Goal: Task Accomplishment & Management: Manage account settings

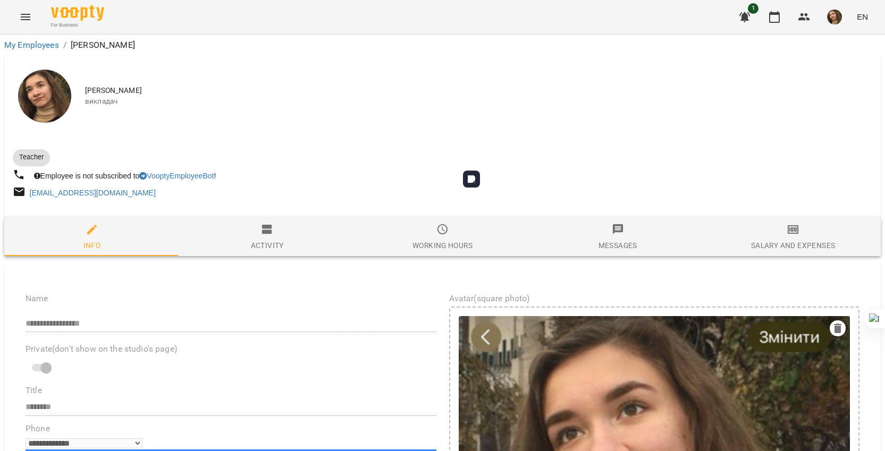
select select "**"
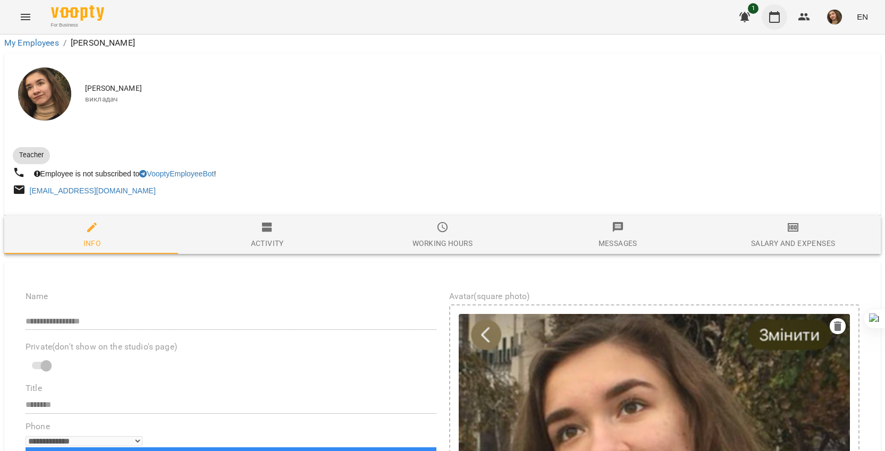
click at [771, 24] on button "button" at bounding box center [774, 17] width 26 height 26
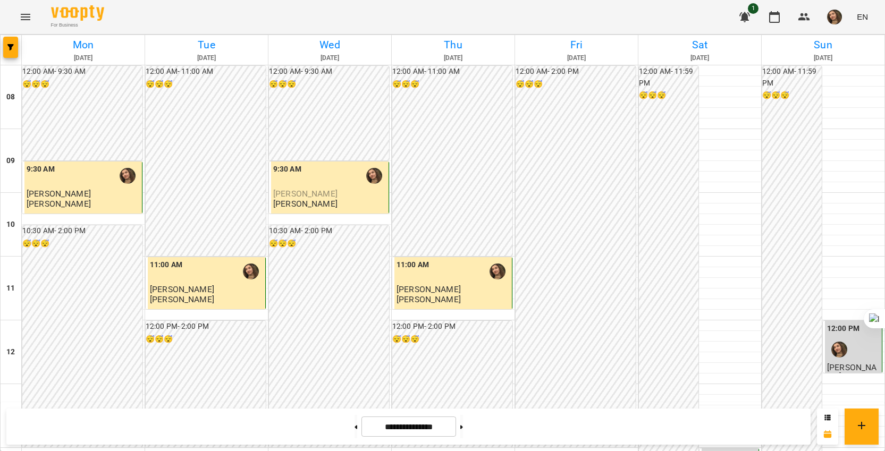
scroll to position [448, 0]
click at [463, 427] on button at bounding box center [461, 426] width 3 height 23
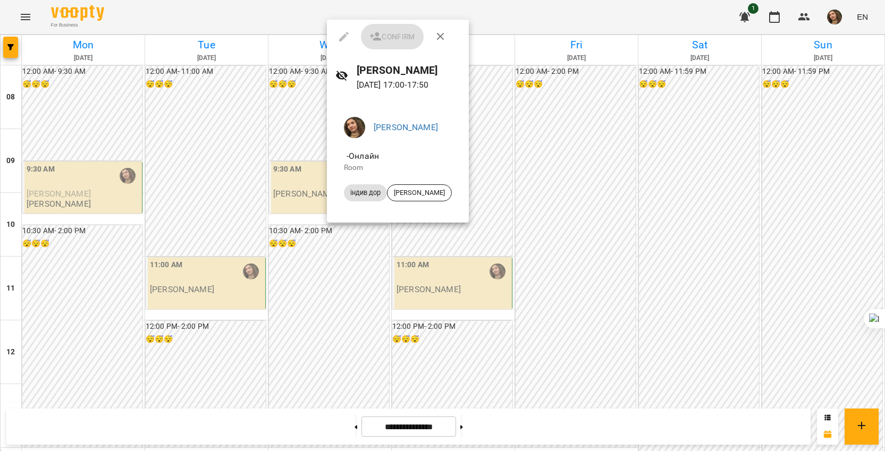
click at [723, 272] on div at bounding box center [442, 225] width 885 height 451
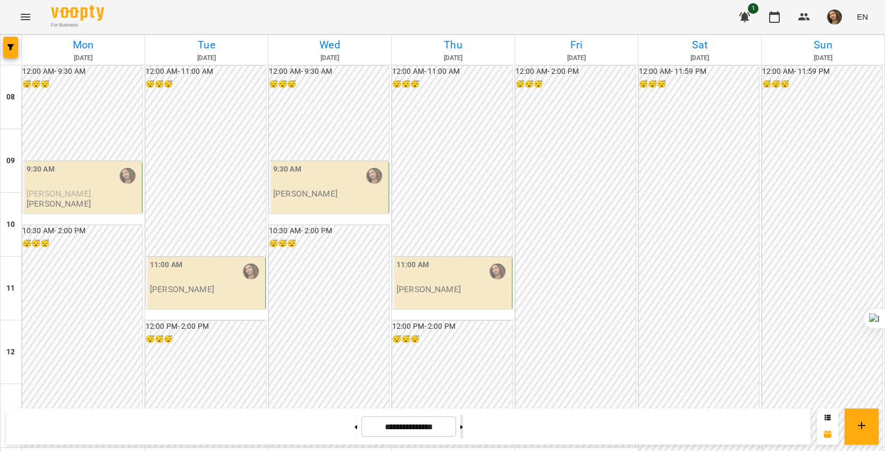
click at [463, 432] on button at bounding box center [461, 426] width 3 height 23
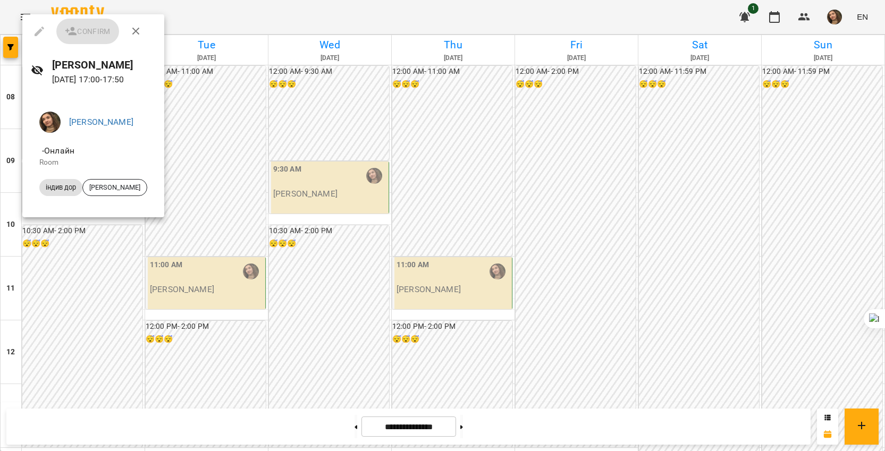
click at [342, 432] on div at bounding box center [442, 225] width 885 height 451
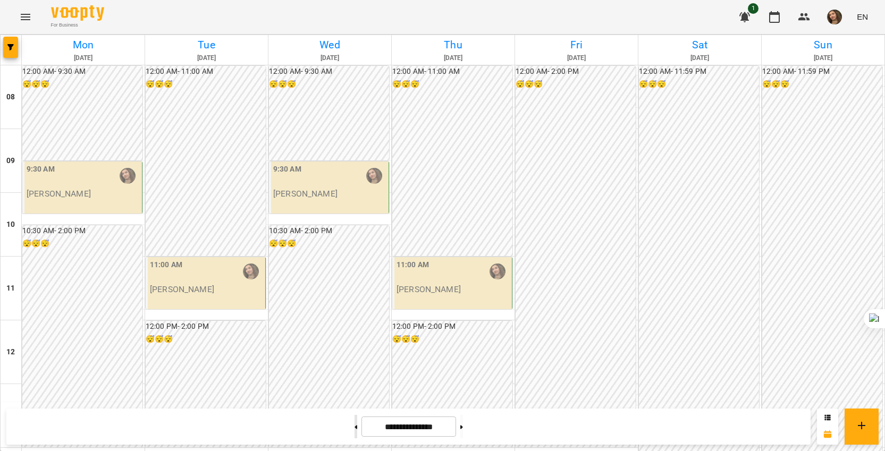
click at [354, 428] on button at bounding box center [355, 426] width 3 height 23
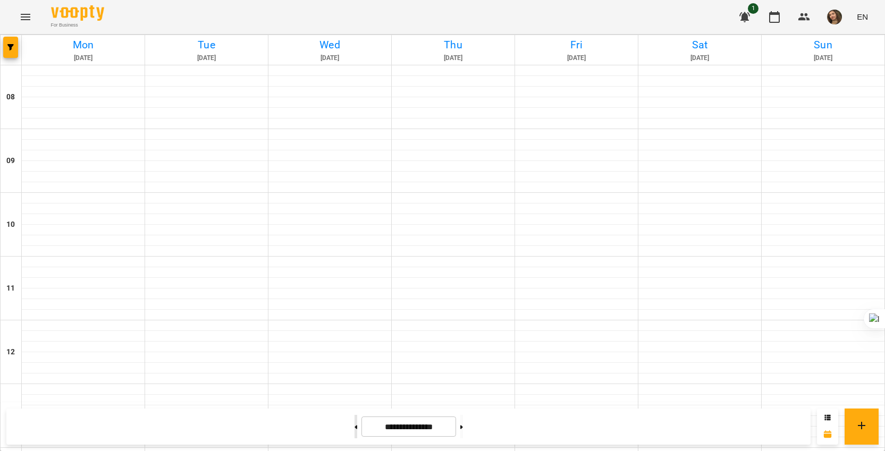
click at [354, 428] on button at bounding box center [355, 426] width 3 height 23
type input "**********"
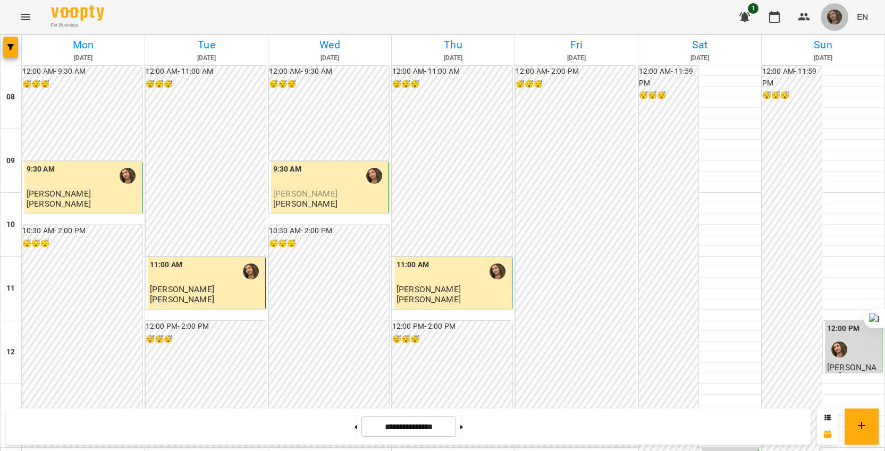
click at [828, 26] on button "button" at bounding box center [834, 17] width 28 height 28
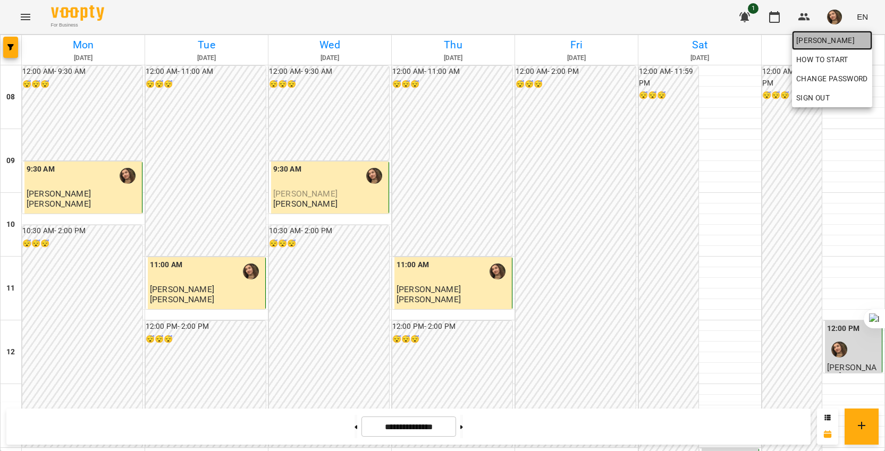
click at [825, 37] on span "[PERSON_NAME]" at bounding box center [832, 40] width 72 height 13
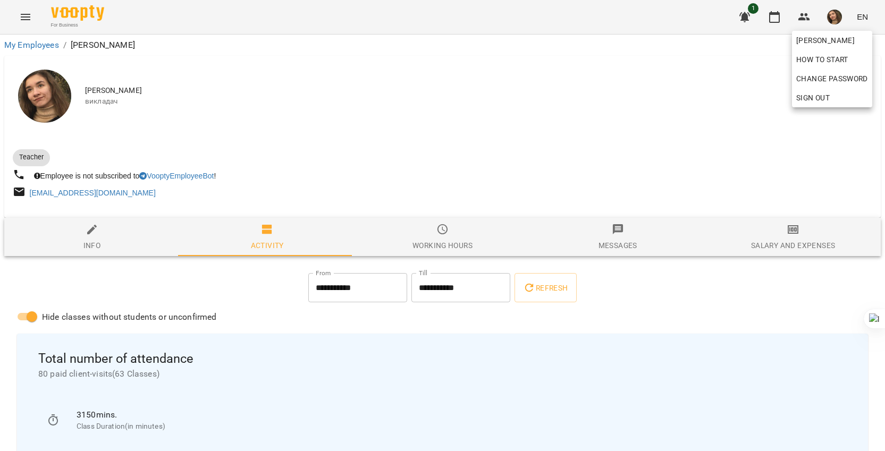
click at [100, 242] on div at bounding box center [442, 225] width 885 height 451
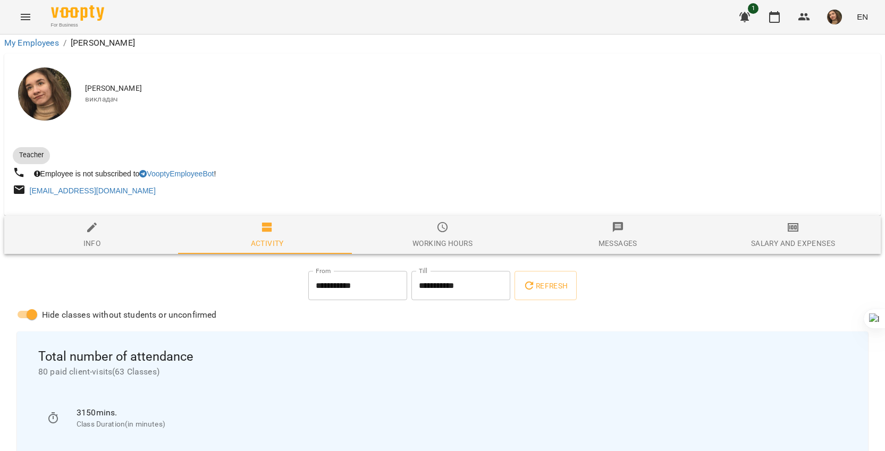
scroll to position [78, 0]
click at [69, 207] on div at bounding box center [442, 211] width 876 height 9
click at [90, 221] on span "Info" at bounding box center [92, 235] width 163 height 29
select select "**"
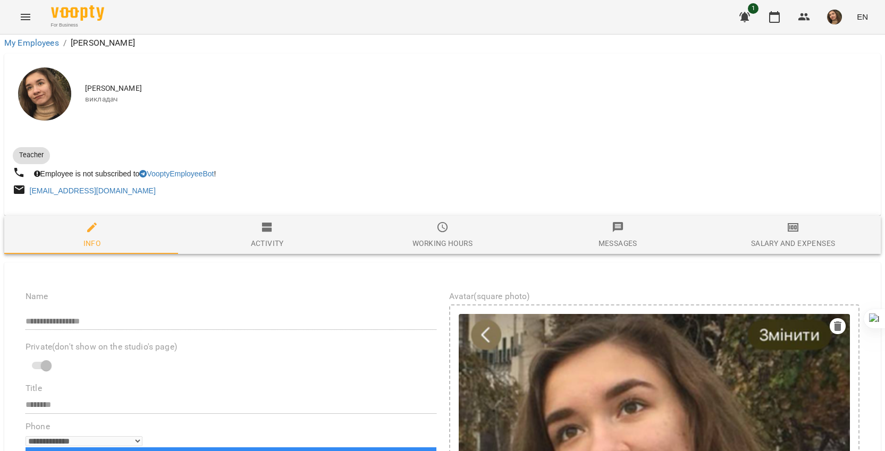
scroll to position [449, 0]
drag, startPoint x: 95, startPoint y: 238, endPoint x: 218, endPoint y: 255, distance: 123.8
click at [194, 274] on icon at bounding box center [193, 270] width 6 height 6
